Goal: Transaction & Acquisition: Purchase product/service

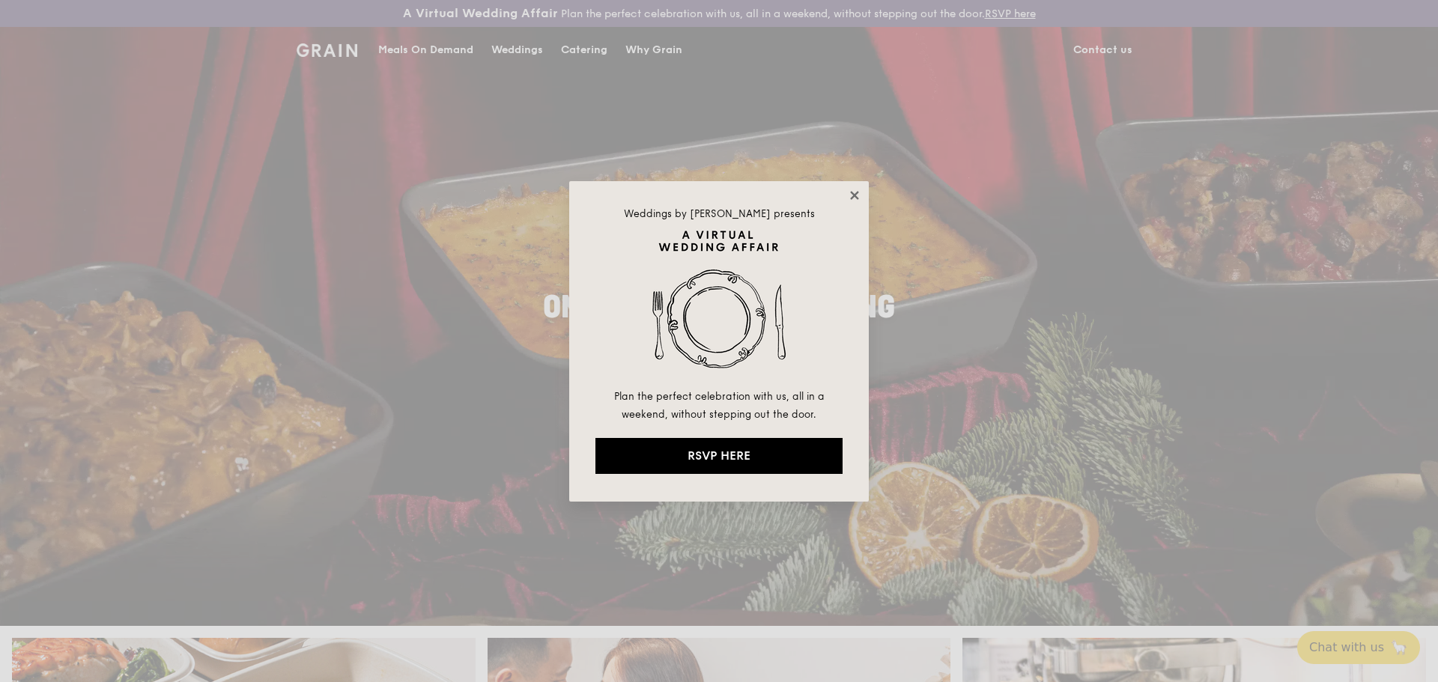
click at [854, 196] on icon at bounding box center [854, 195] width 8 height 8
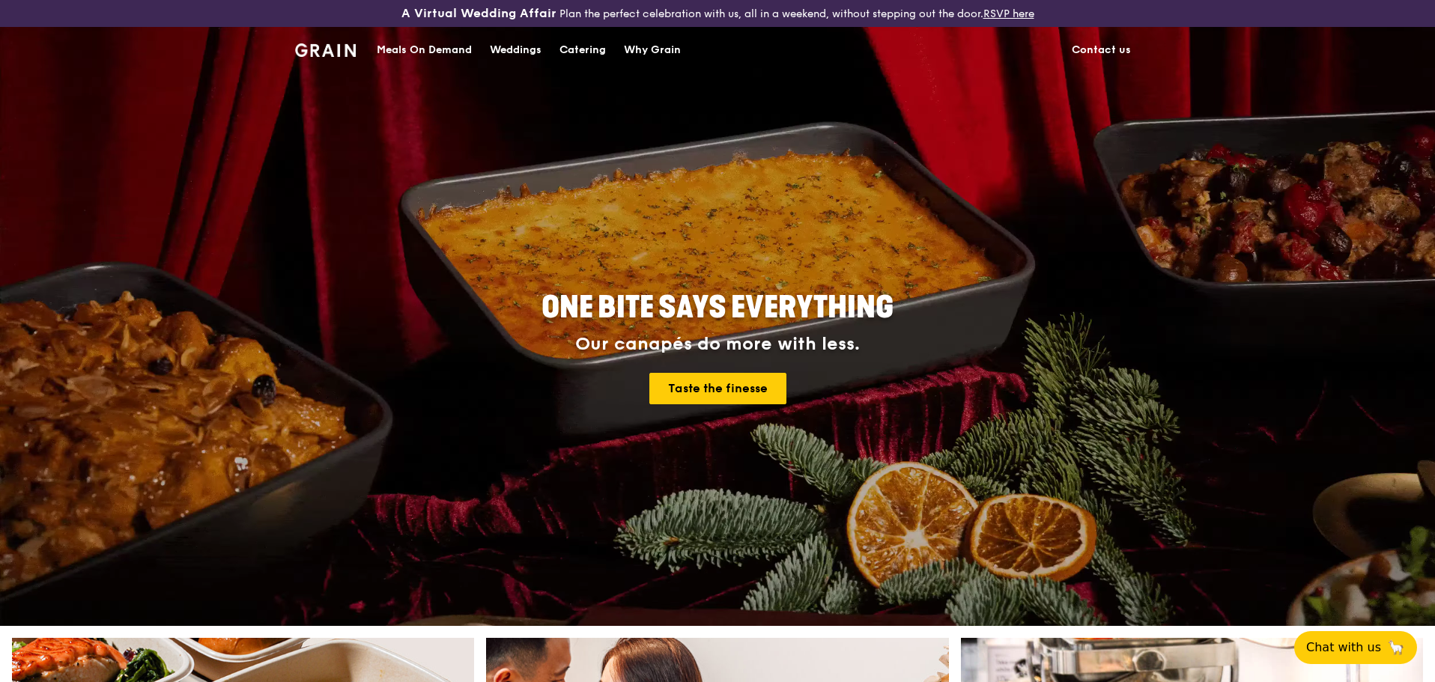
click at [1090, 48] on link "Contact us" at bounding box center [1101, 50] width 77 height 45
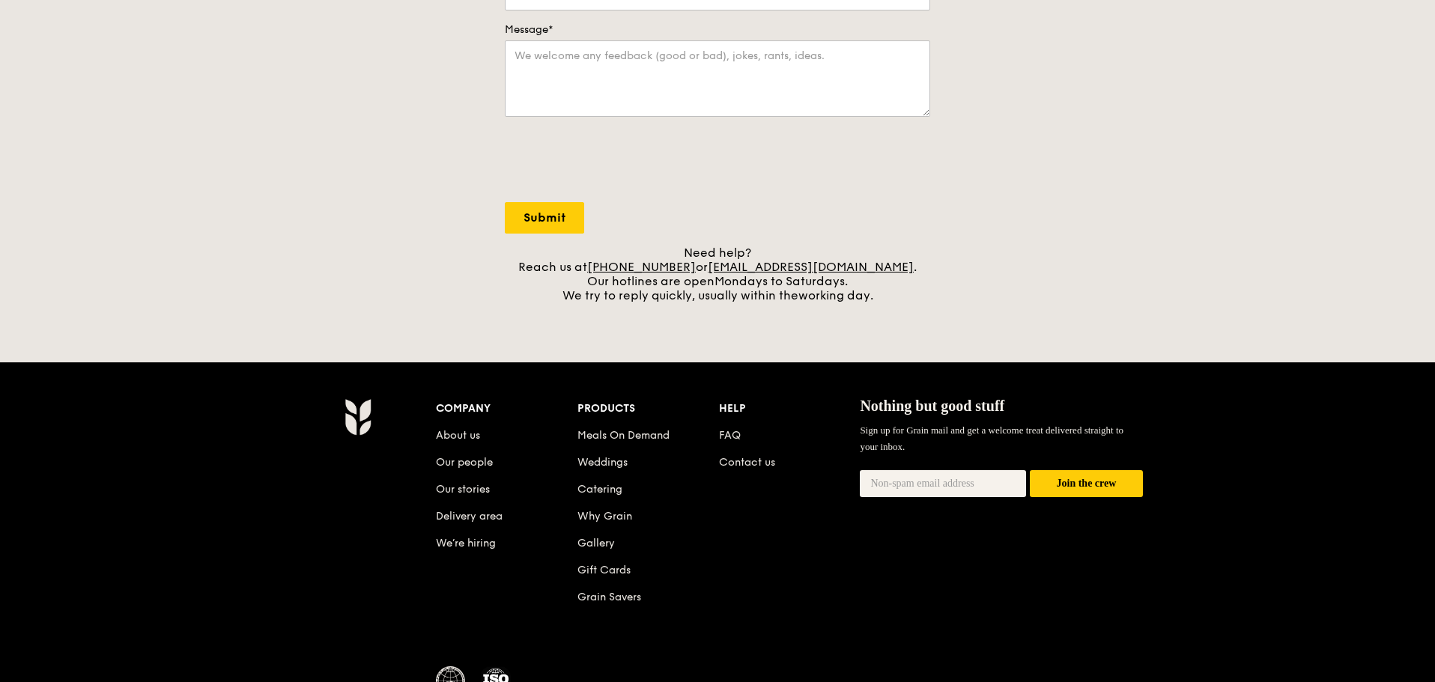
scroll to position [579, 0]
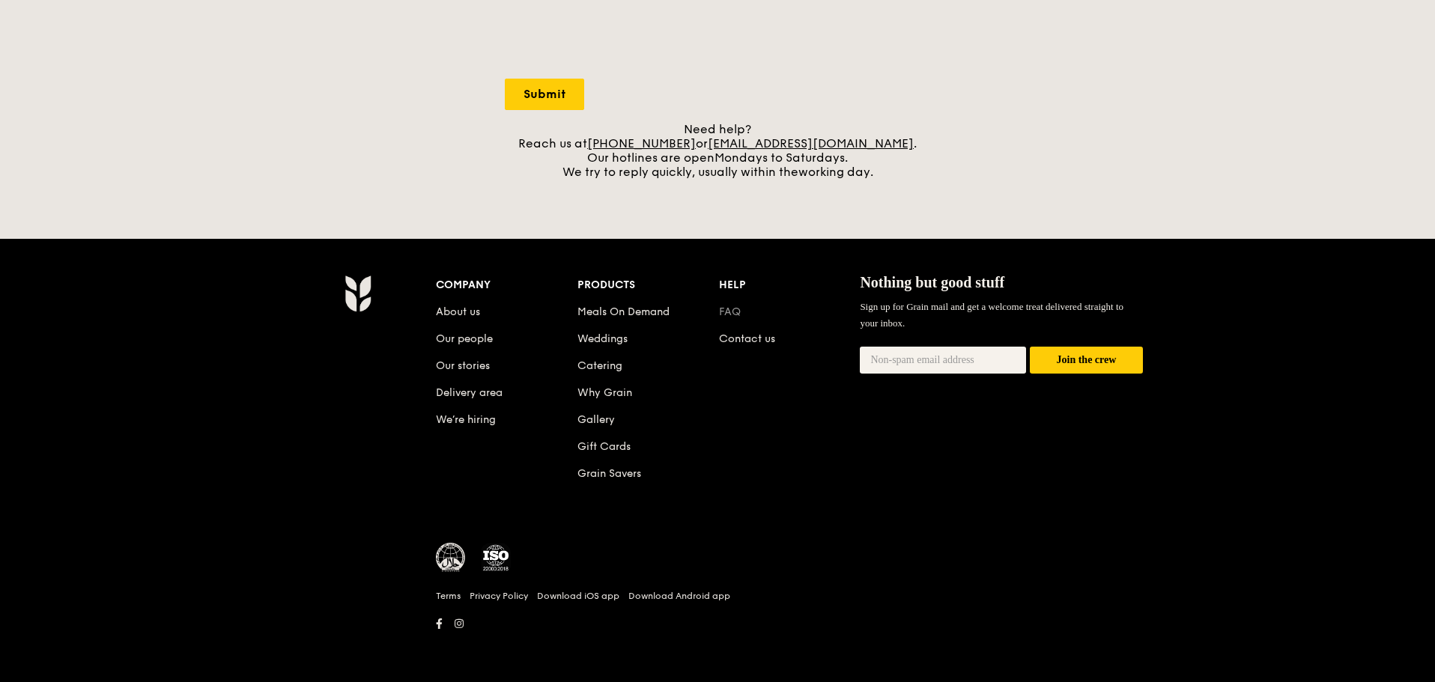
click at [730, 314] on link "FAQ" at bounding box center [730, 312] width 22 height 13
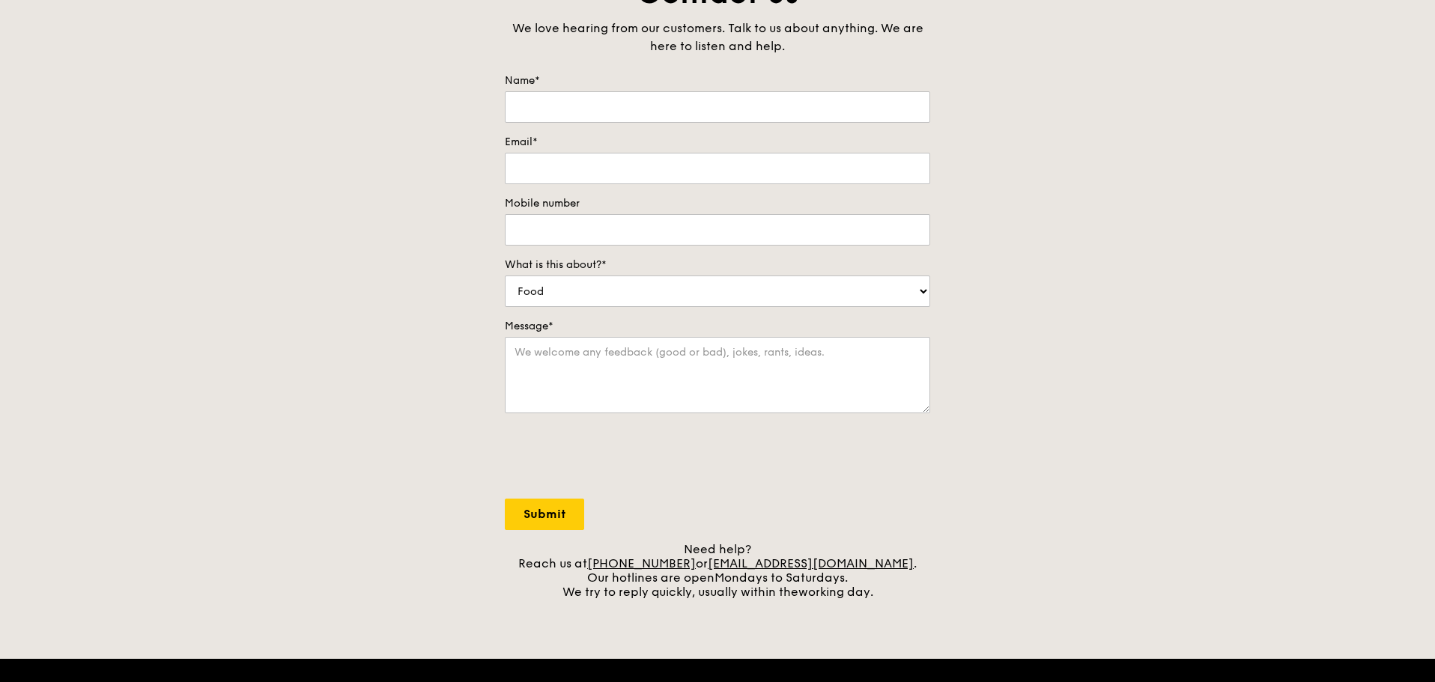
scroll to position [0, 0]
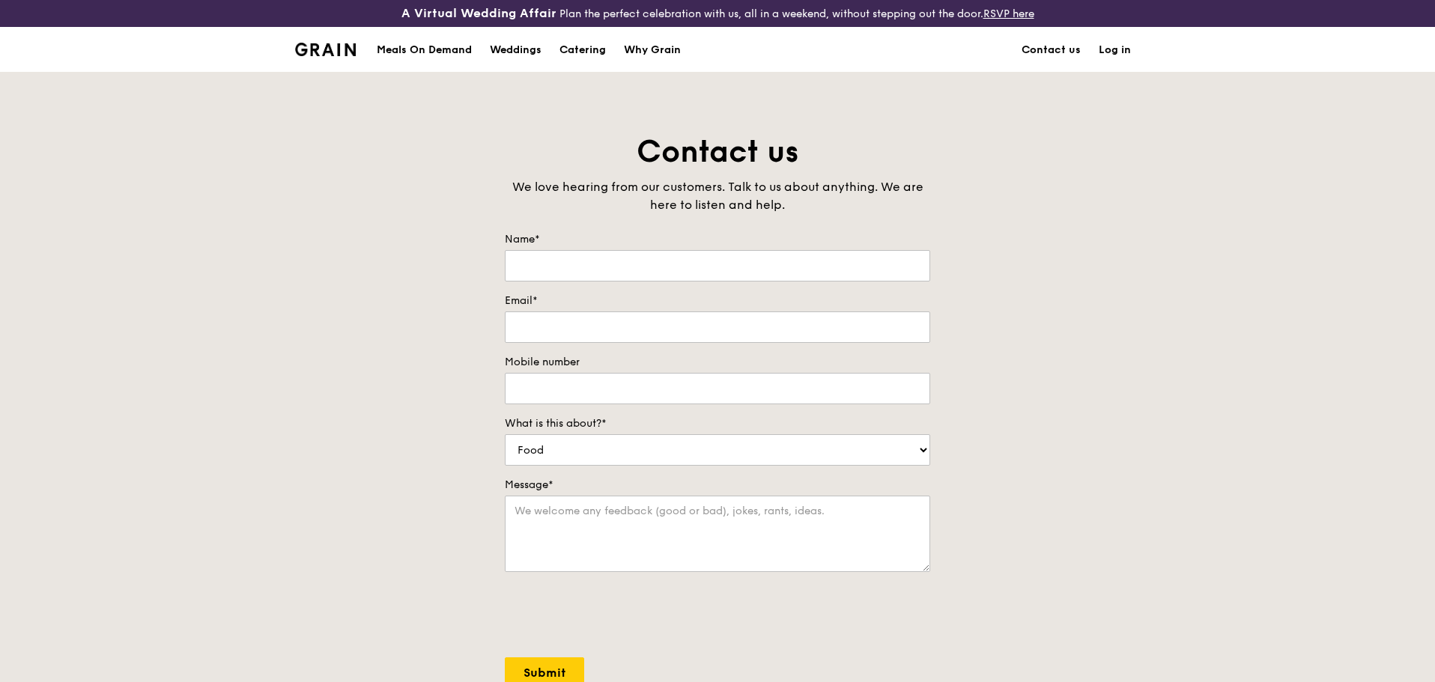
click at [400, 47] on div "Meals On Demand" at bounding box center [424, 50] width 95 height 45
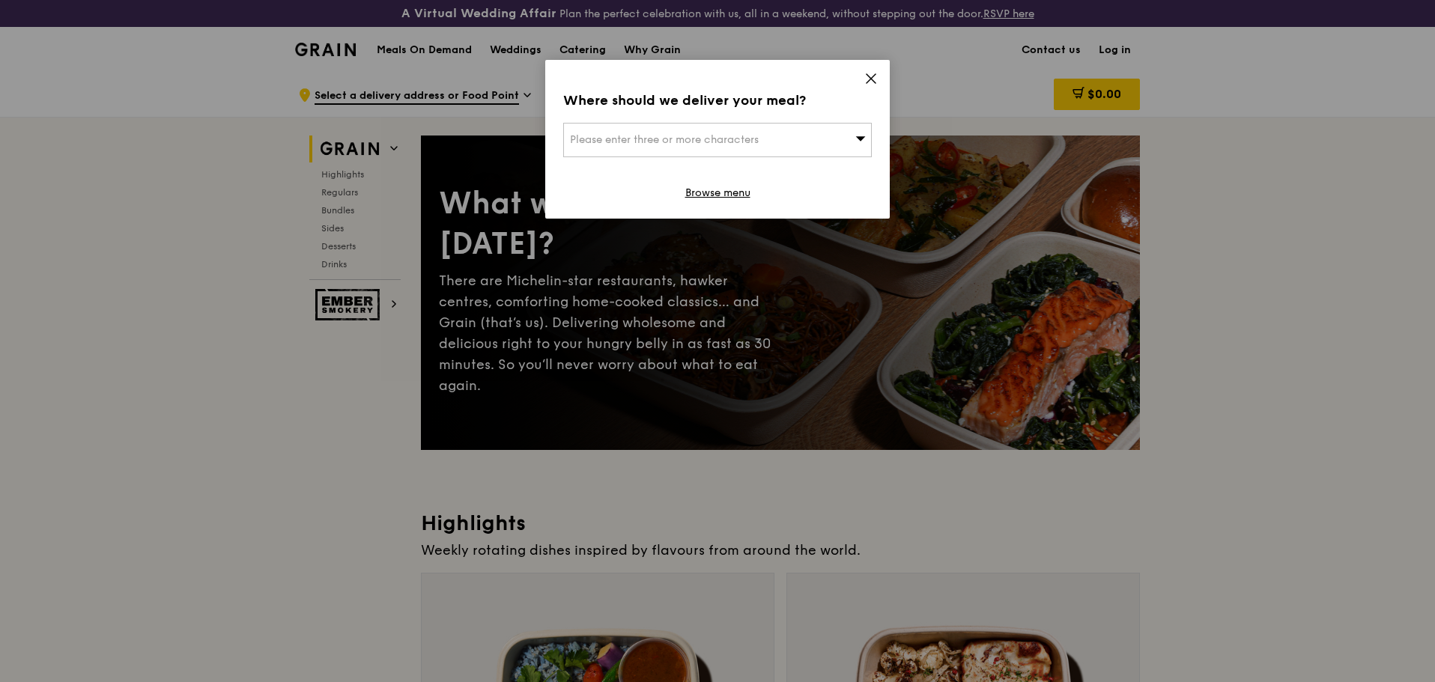
click at [867, 76] on icon at bounding box center [870, 78] width 13 height 13
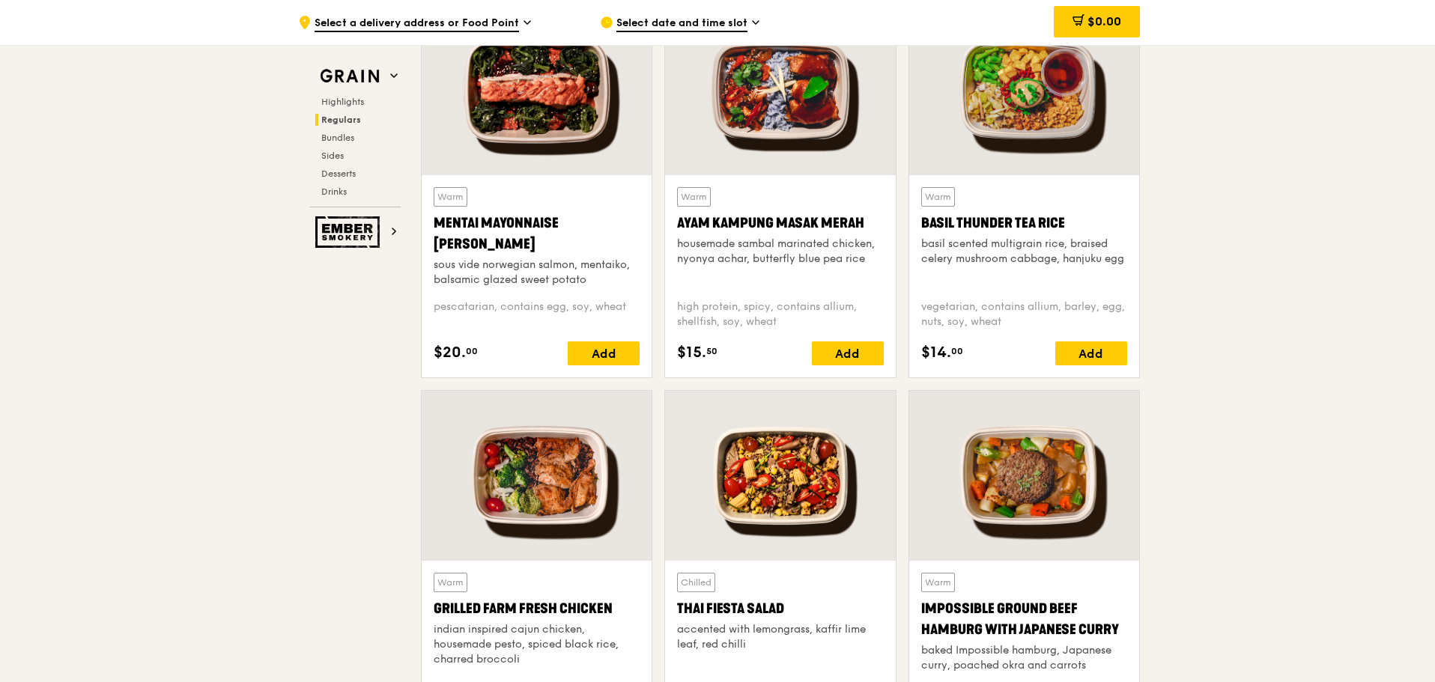
scroll to position [1647, 0]
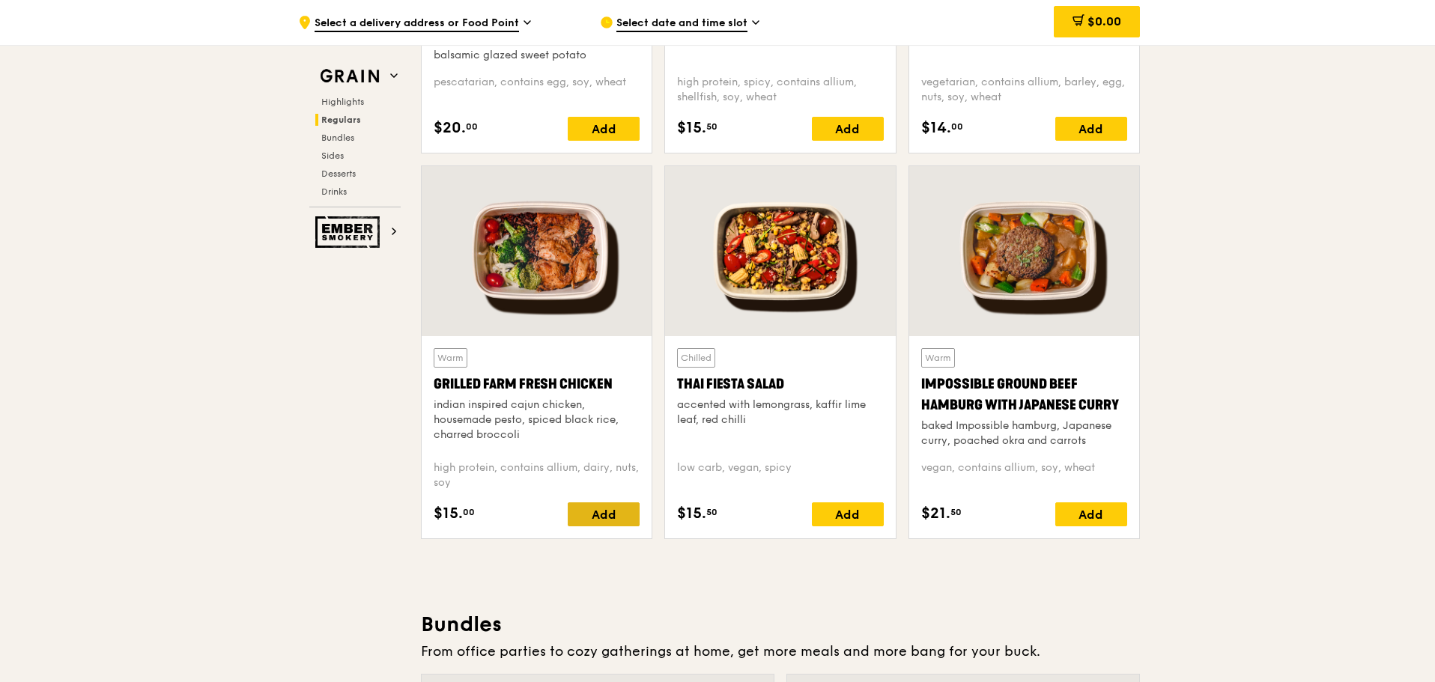
click at [616, 511] on div "Add" at bounding box center [604, 514] width 72 height 24
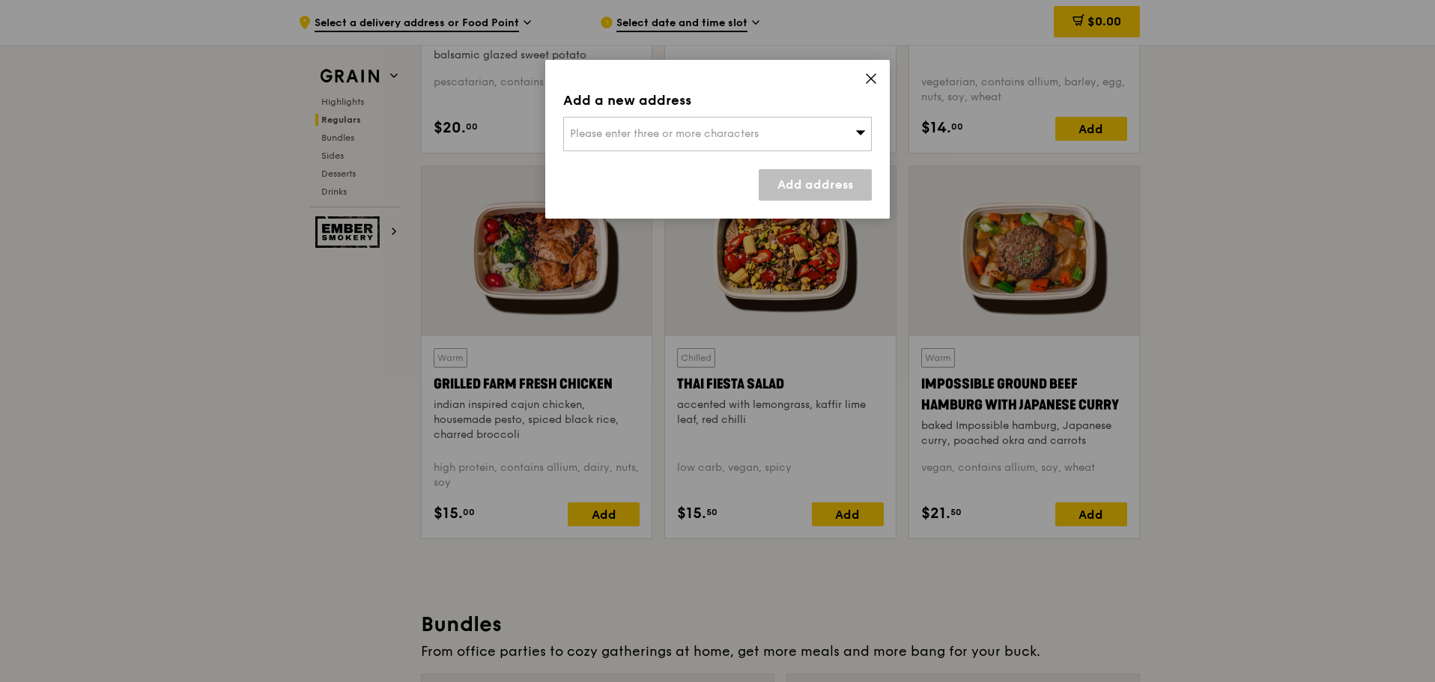
click at [784, 132] on div "Please enter three or more characters" at bounding box center [717, 134] width 309 height 34
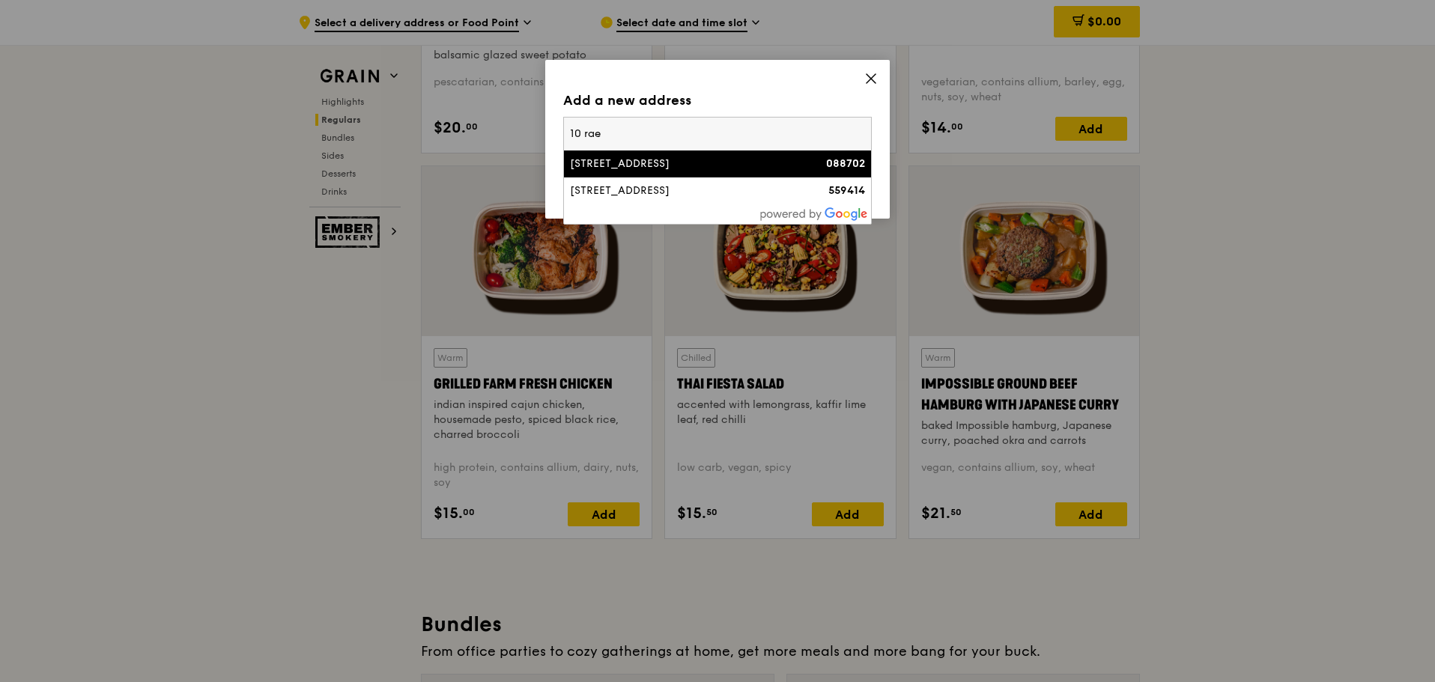
type input "10 rae"
click at [655, 154] on li "[STREET_ADDRESS] 088702" at bounding box center [717, 164] width 307 height 27
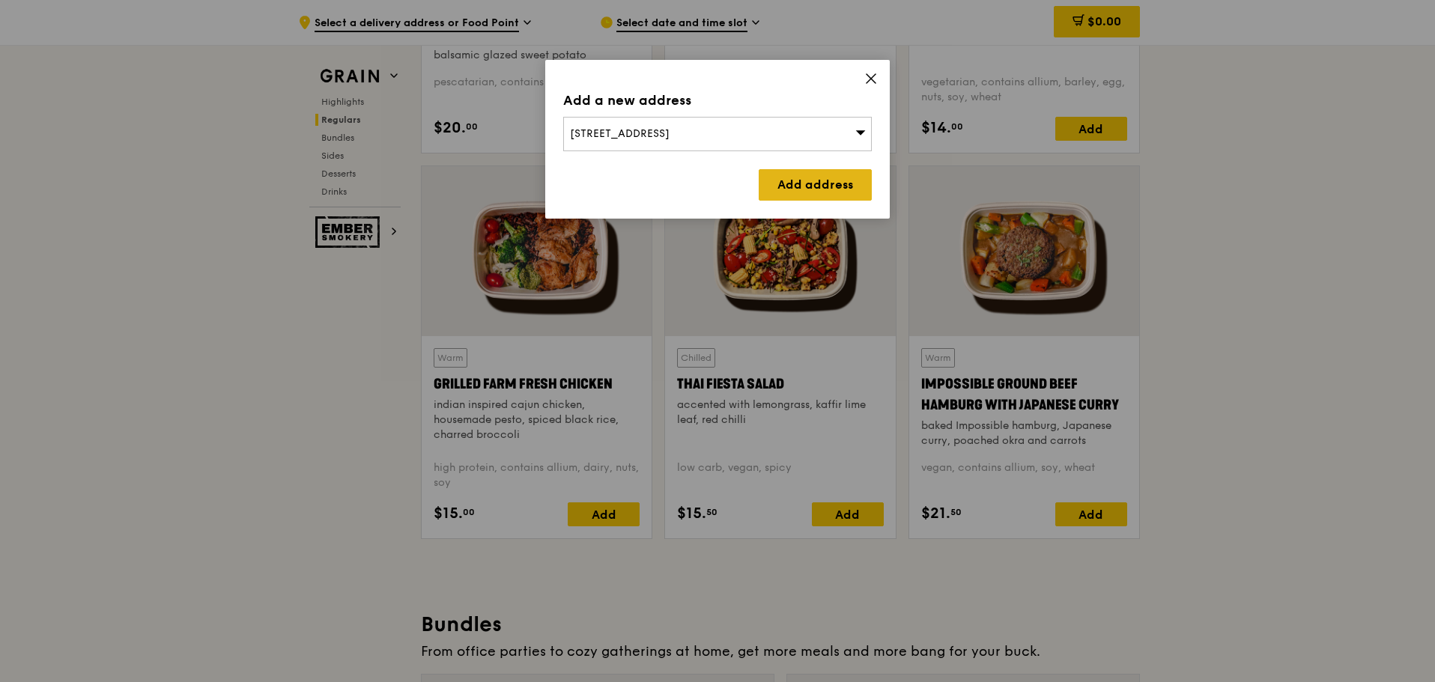
click at [827, 180] on link "Add address" at bounding box center [815, 184] width 113 height 31
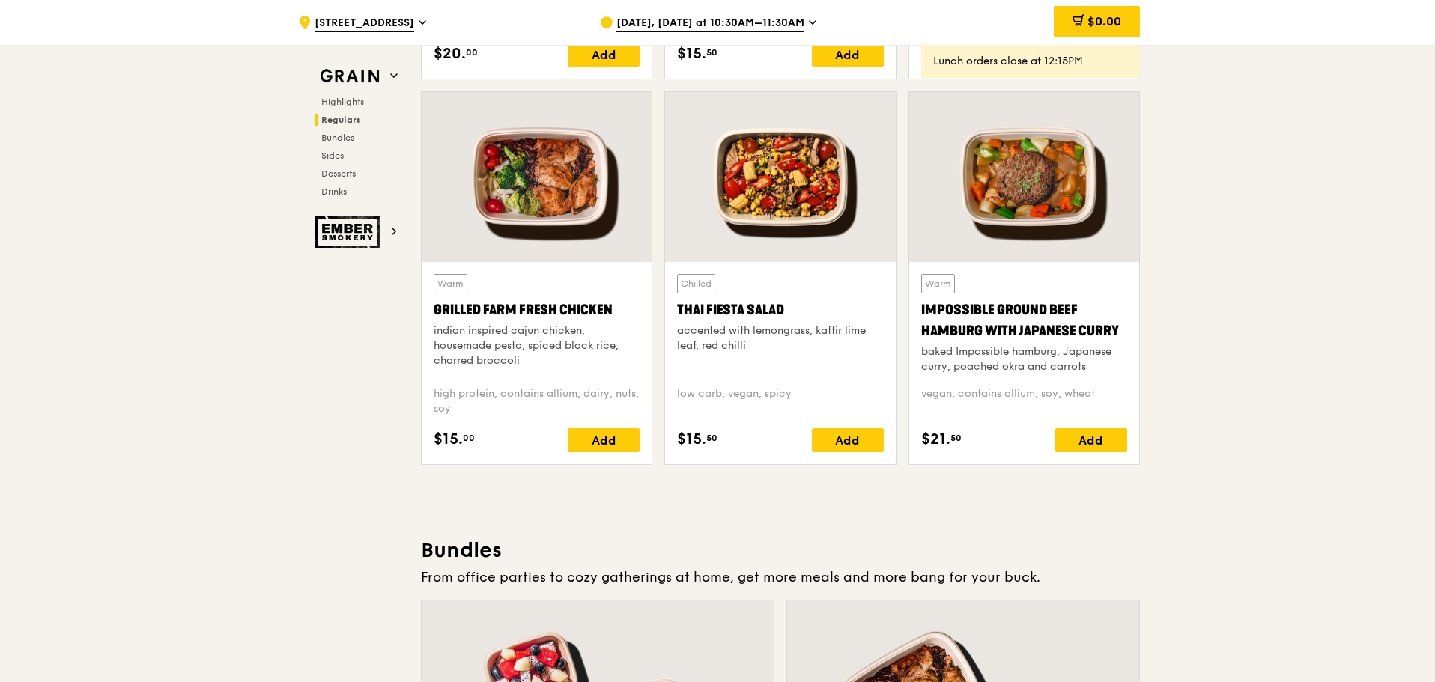
scroll to position [1722, 0]
click at [619, 432] on div "Add" at bounding box center [604, 440] width 72 height 24
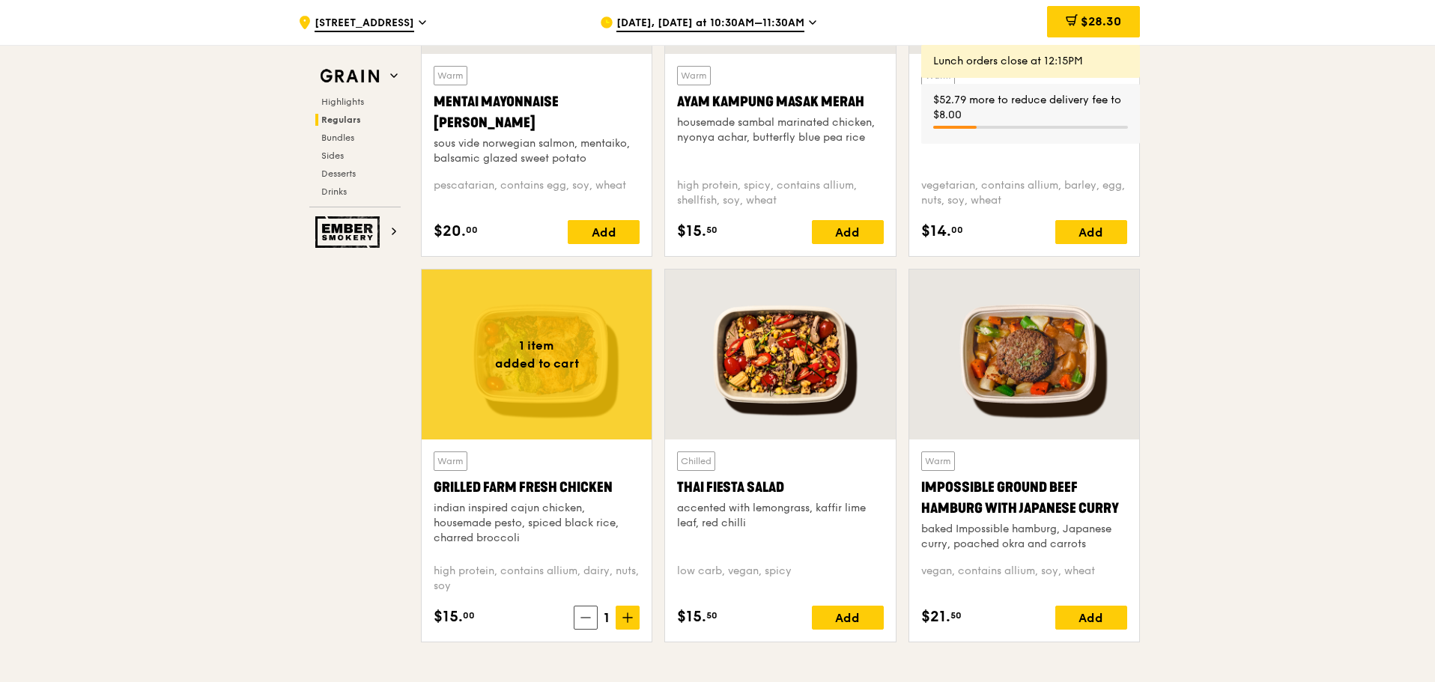
scroll to position [1348, 0]
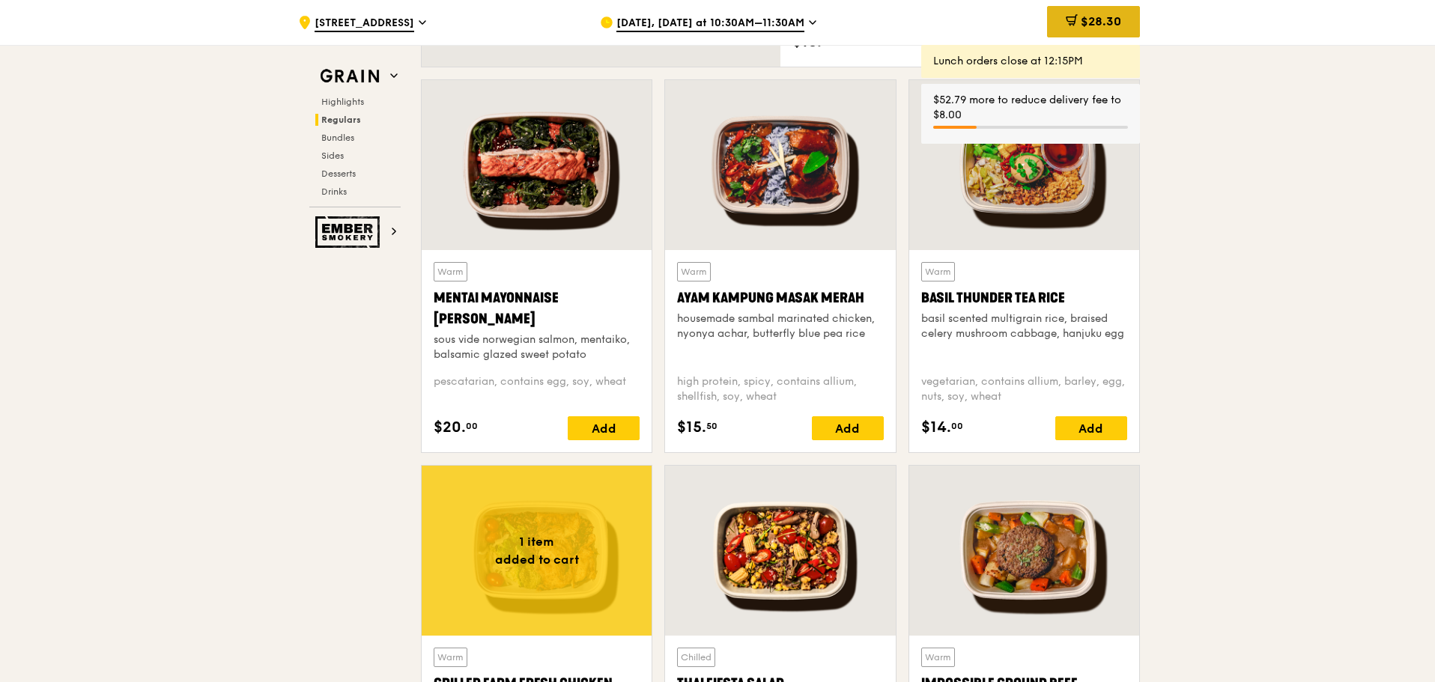
click at [1112, 22] on span "$28.30" at bounding box center [1101, 21] width 40 height 14
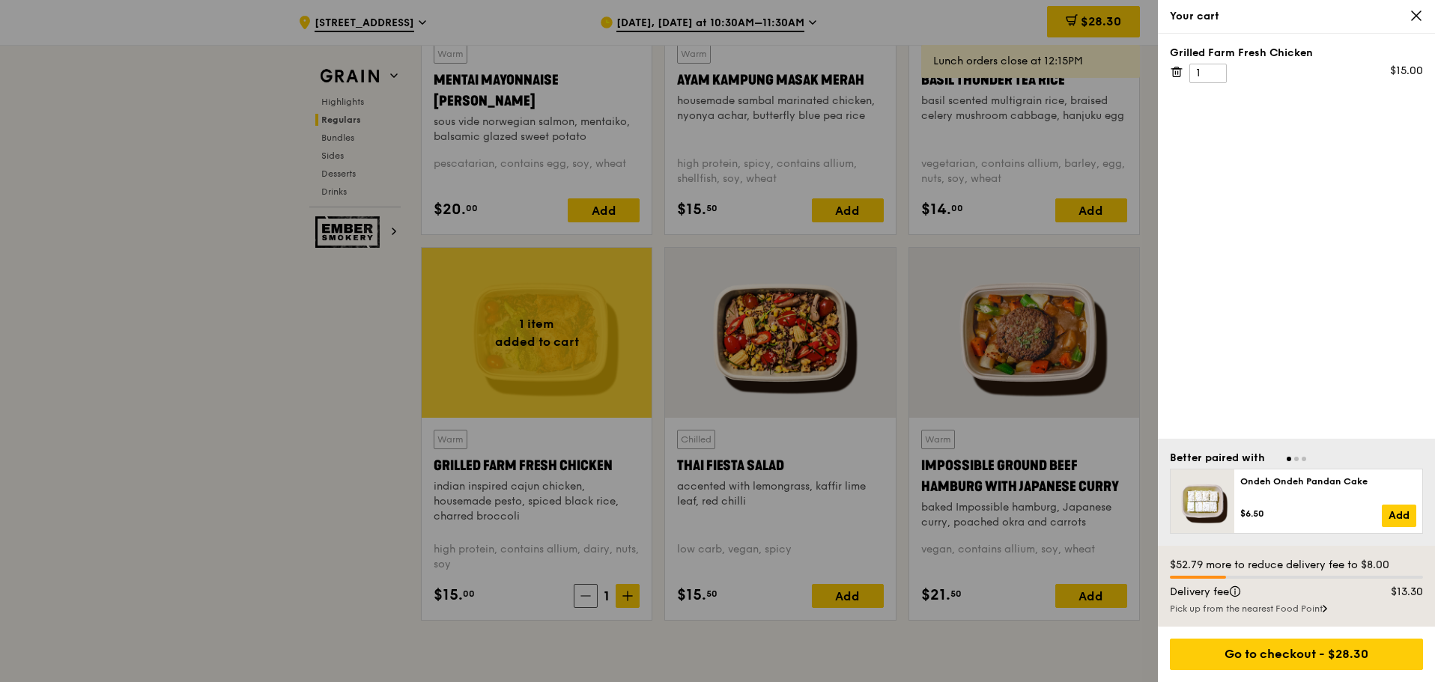
scroll to position [1572, 0]
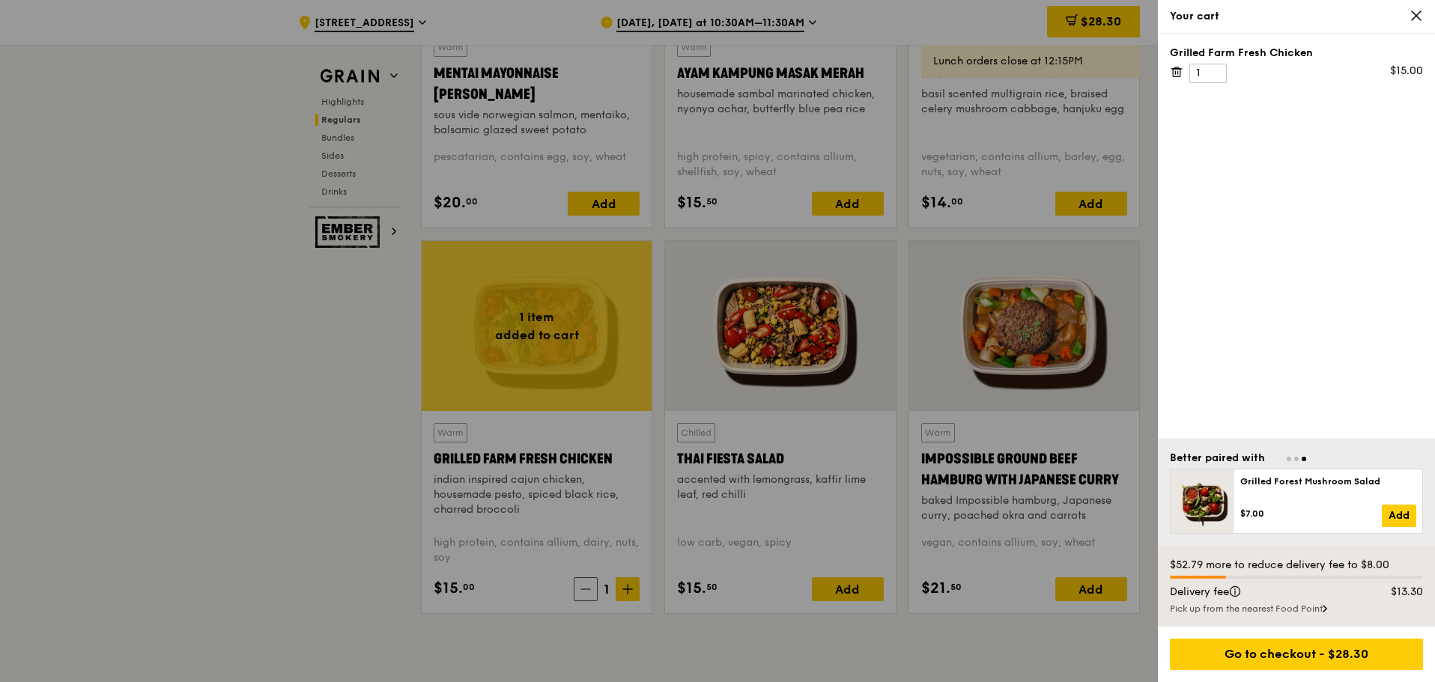
click at [1321, 610] on div "Pick up from the nearest Food Point" at bounding box center [1296, 609] width 253 height 12
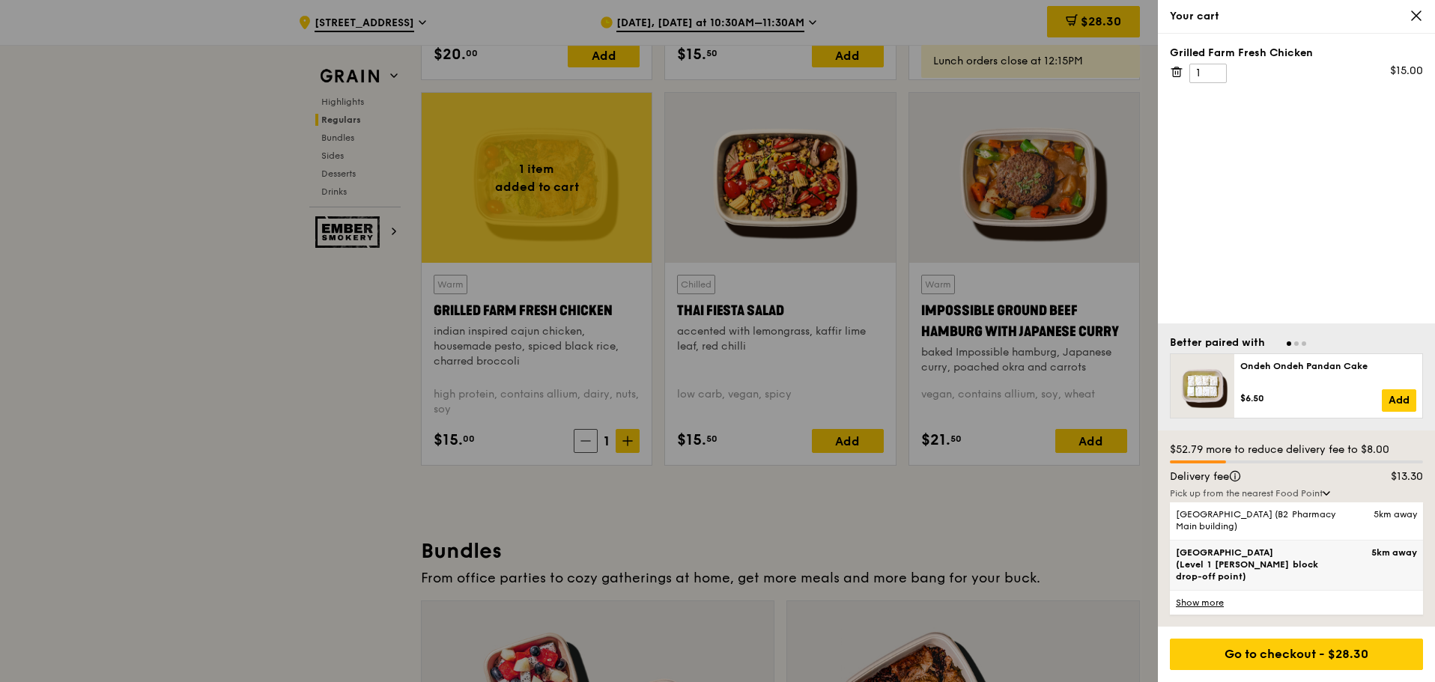
scroll to position [1722, 0]
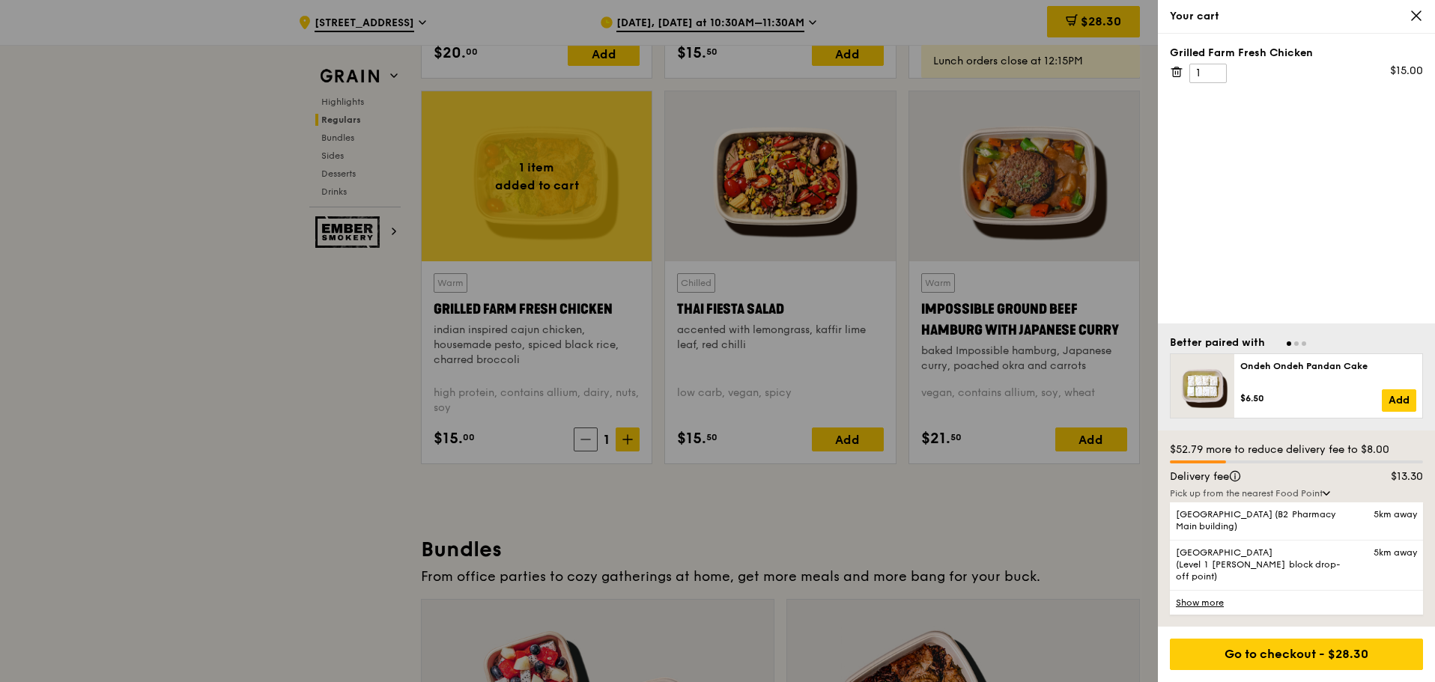
click at [1203, 603] on link "Show more" at bounding box center [1296, 602] width 253 height 25
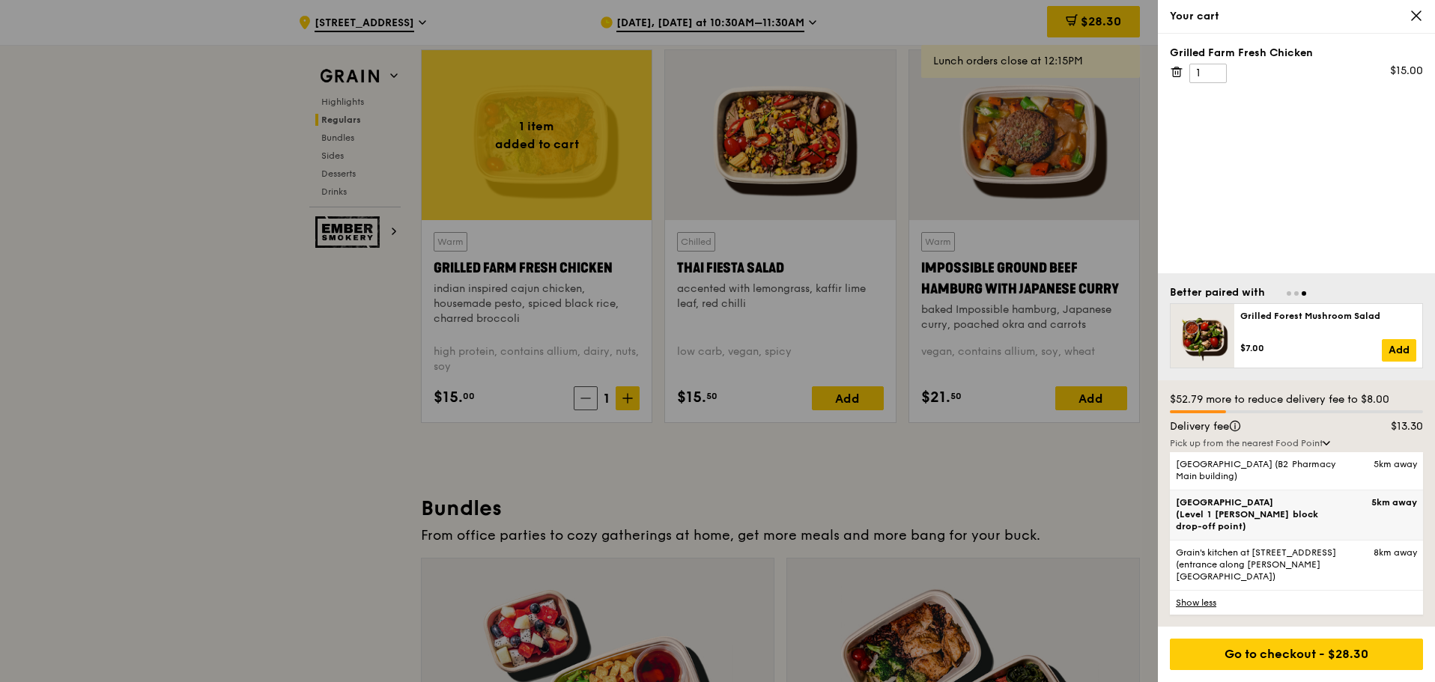
scroll to position [1872, 0]
